Goal: Transaction & Acquisition: Download file/media

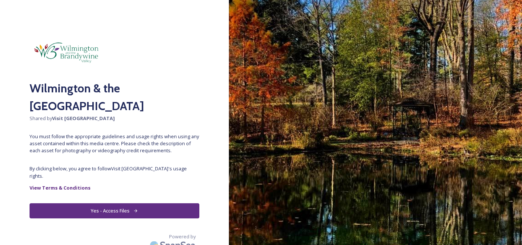
click at [126, 203] on button "Yes - Access Files" at bounding box center [115, 210] width 170 height 15
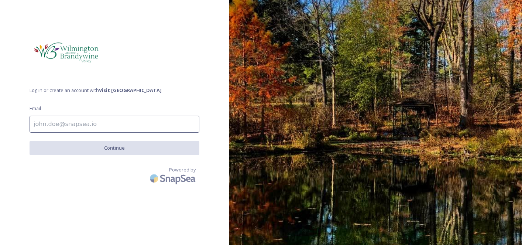
click at [104, 127] on input at bounding box center [115, 124] width 170 height 17
type input "[PERSON_NAME][EMAIL_ADDRESS][DOMAIN_NAME]"
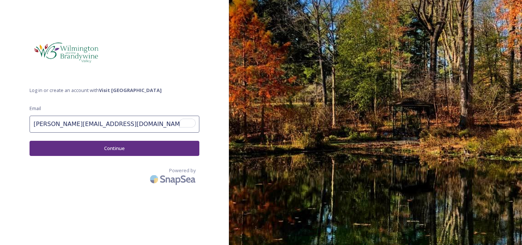
click at [127, 146] on button "Continue" at bounding box center [115, 148] width 170 height 15
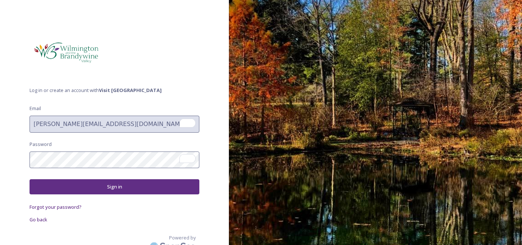
click at [122, 189] on button "Sign in" at bounding box center [115, 186] width 170 height 15
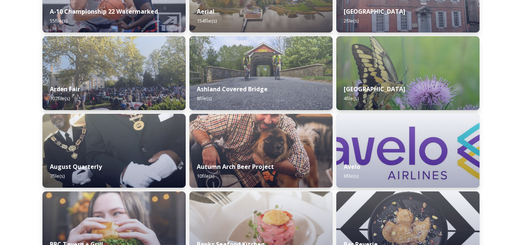
scroll to position [248, 0]
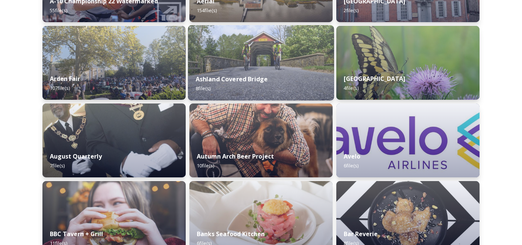
click at [258, 73] on div "Ashland Covered Bridge 8 file(s)" at bounding box center [261, 84] width 146 height 34
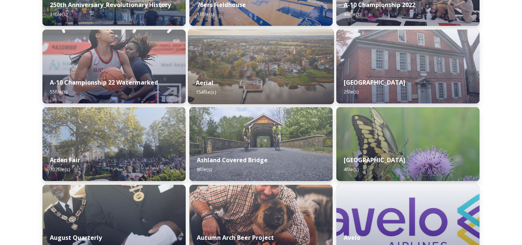
scroll to position [169, 0]
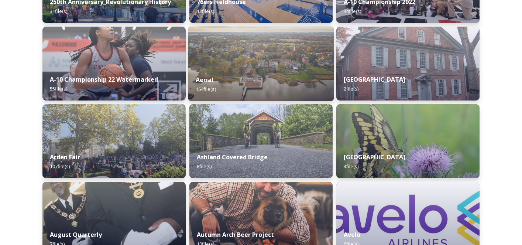
click at [297, 73] on div "Aerial 154 file(s)" at bounding box center [261, 85] width 146 height 34
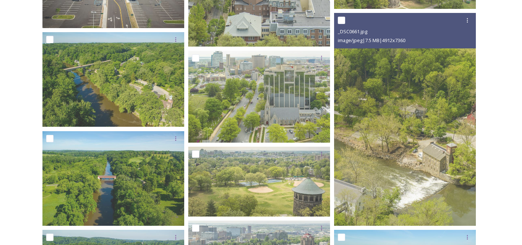
scroll to position [1569, 0]
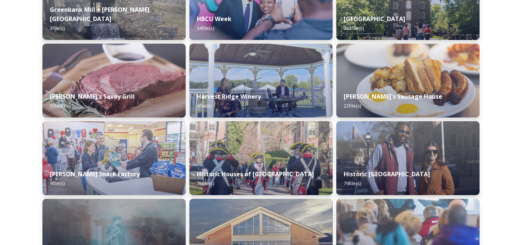
scroll to position [2247, 0]
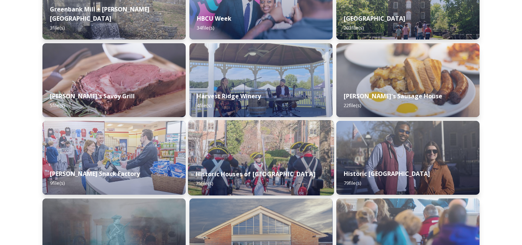
click at [260, 156] on img at bounding box center [261, 157] width 146 height 75
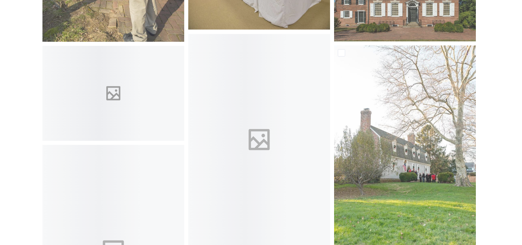
scroll to position [2186, 0]
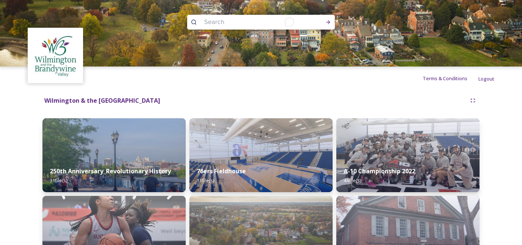
click at [241, 23] on input "To enrich screen reader interactions, please activate Accessibility in Grammarl…" at bounding box center [251, 22] width 101 height 16
type input "historic new castle"
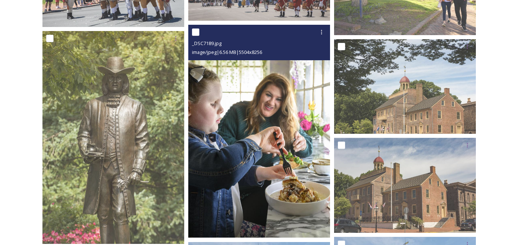
scroll to position [198, 0]
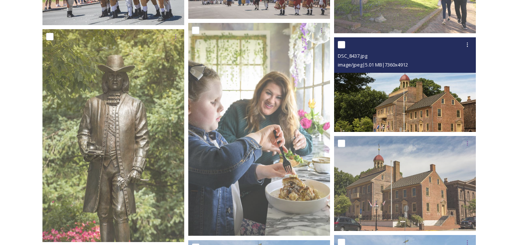
click at [417, 120] on img at bounding box center [405, 84] width 142 height 95
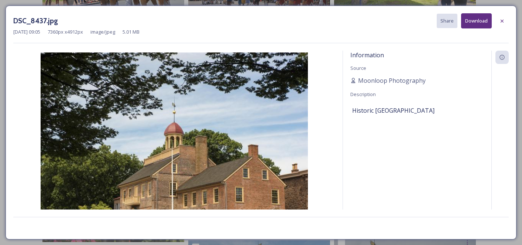
click at [470, 25] on button "Download" at bounding box center [476, 20] width 31 height 15
